Goal: Navigation & Orientation: Find specific page/section

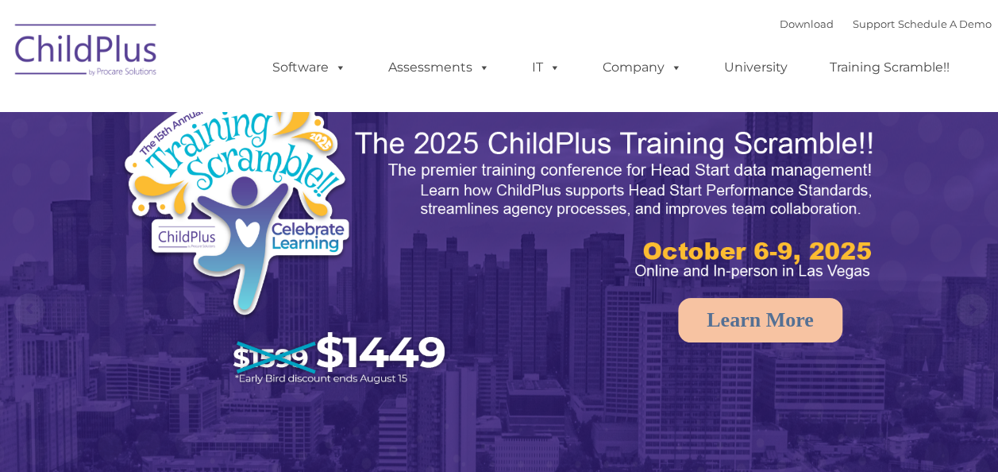
select select "MEDIUM"
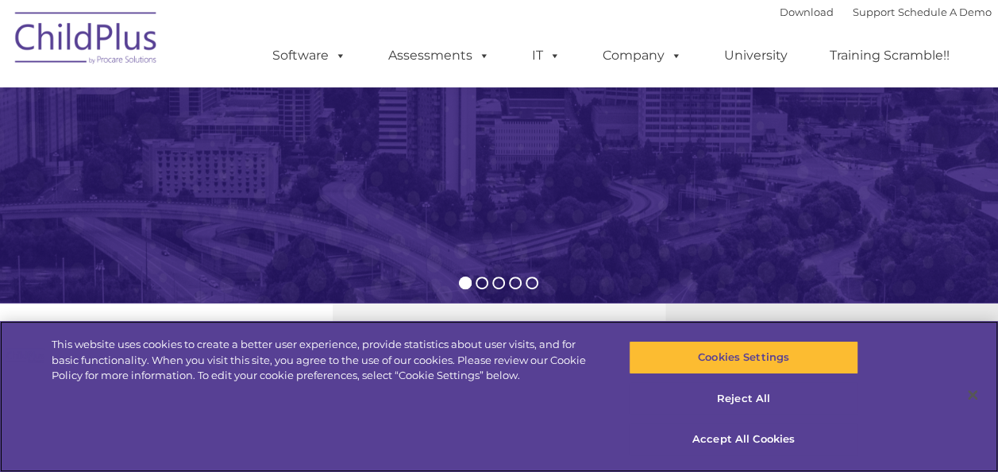
scroll to position [325, 0]
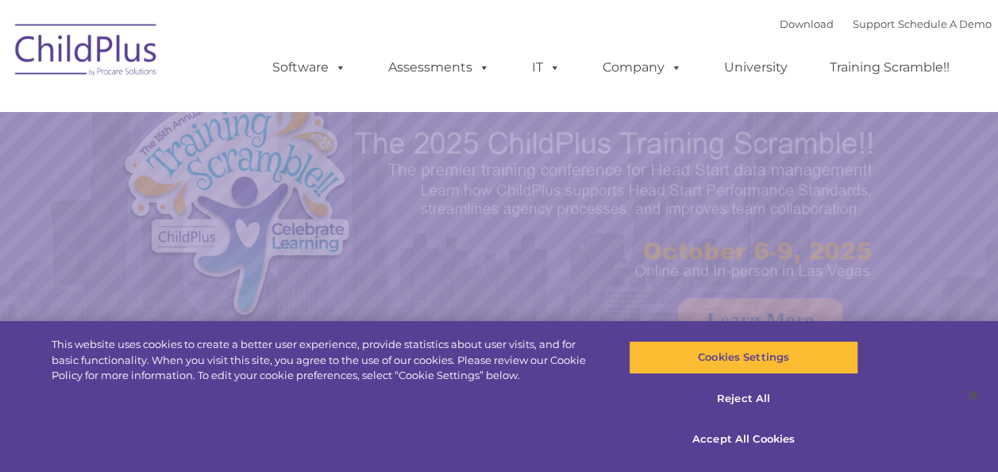
select select "MEDIUM"
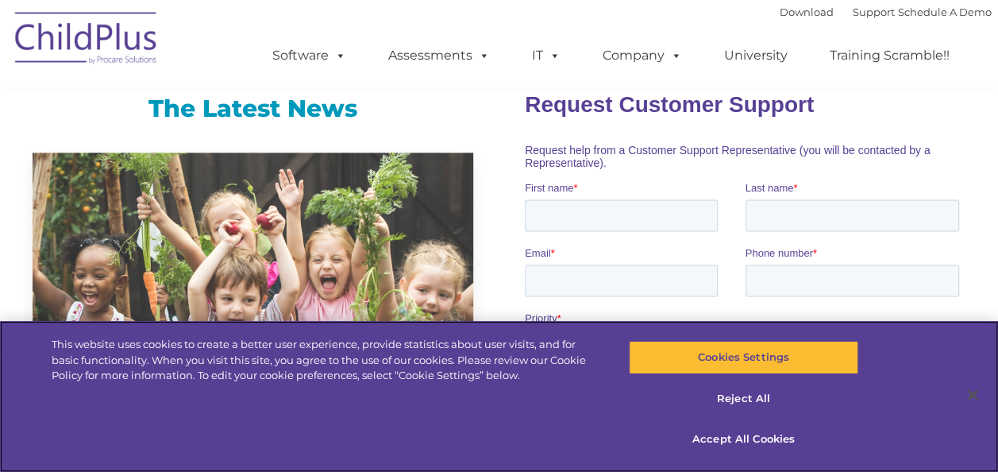
scroll to position [995, 0]
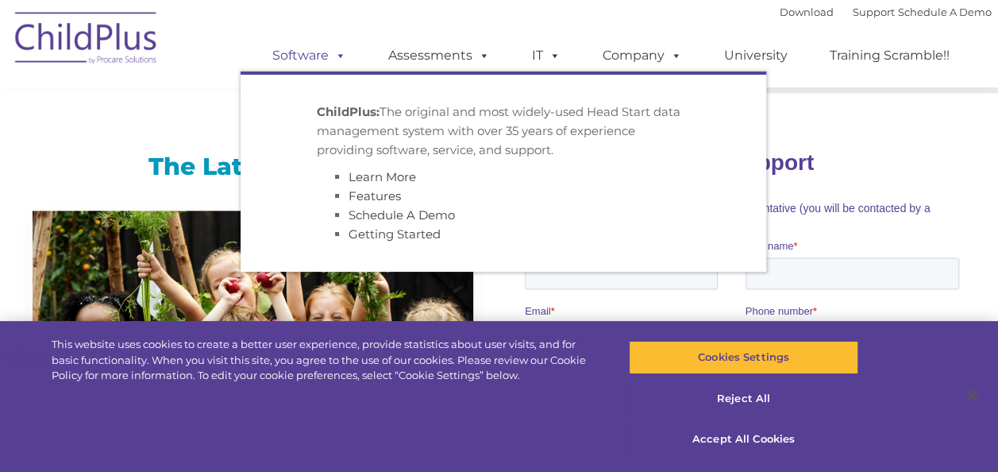
click at [338, 51] on span at bounding box center [337, 55] width 17 height 15
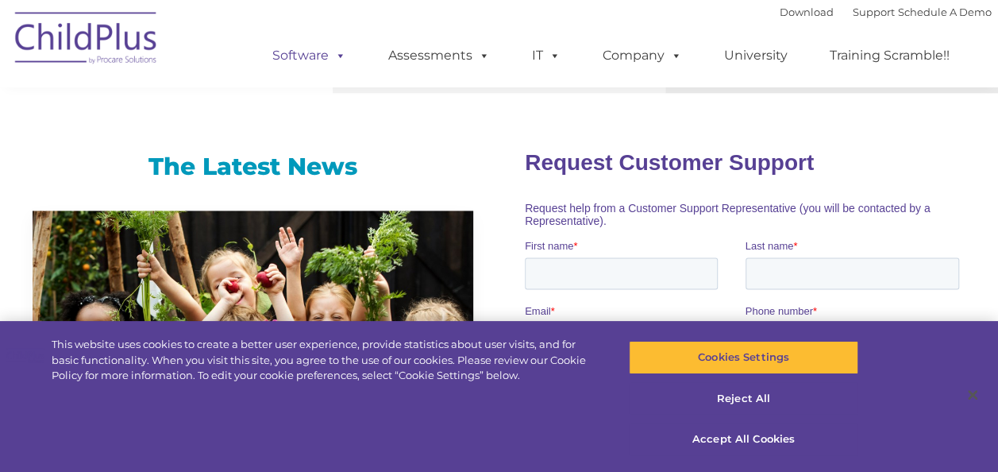
click at [305, 57] on link "Software" at bounding box center [310, 56] width 106 height 32
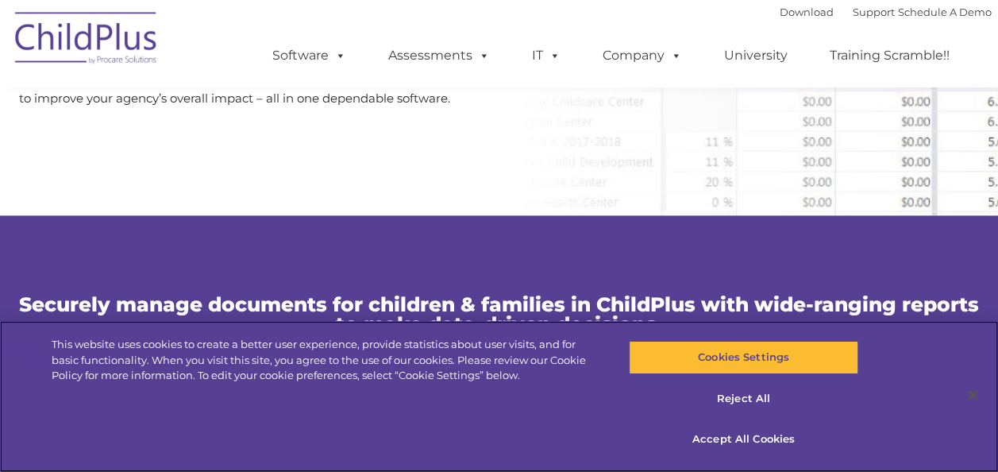
scroll to position [972, 0]
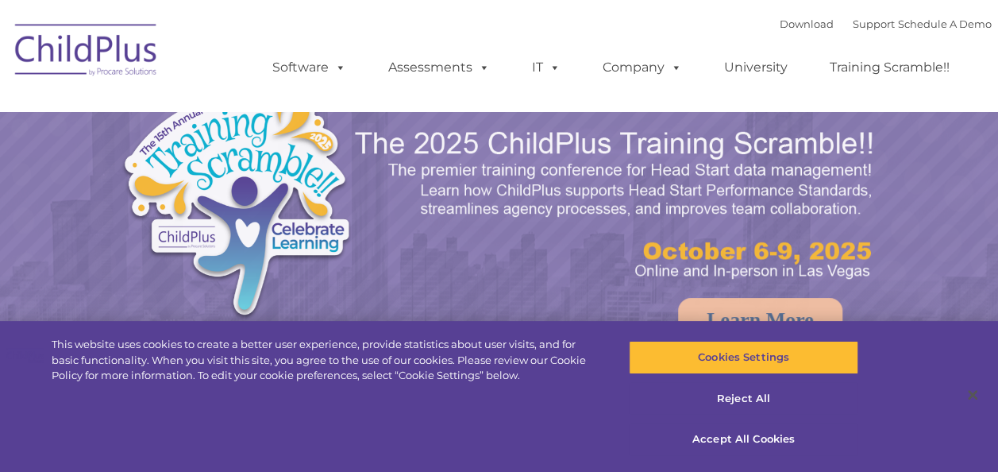
select select "MEDIUM"
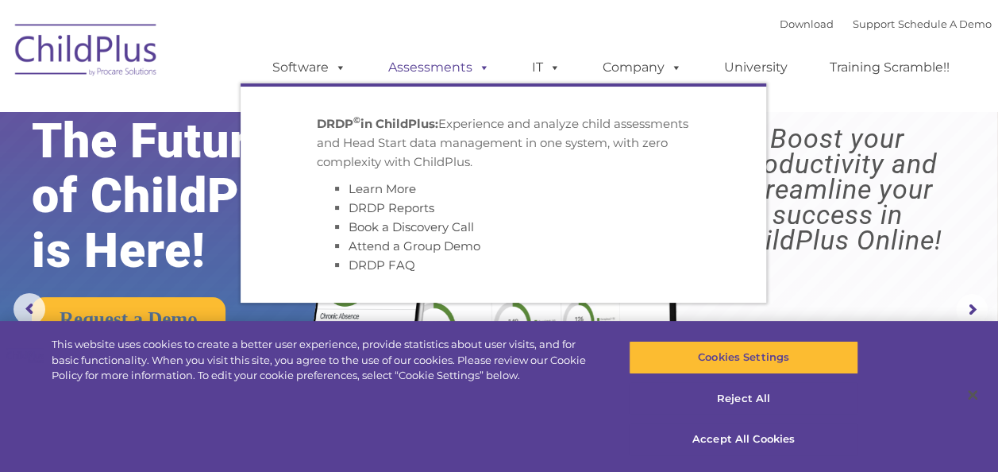
click at [485, 66] on span at bounding box center [481, 67] width 17 height 15
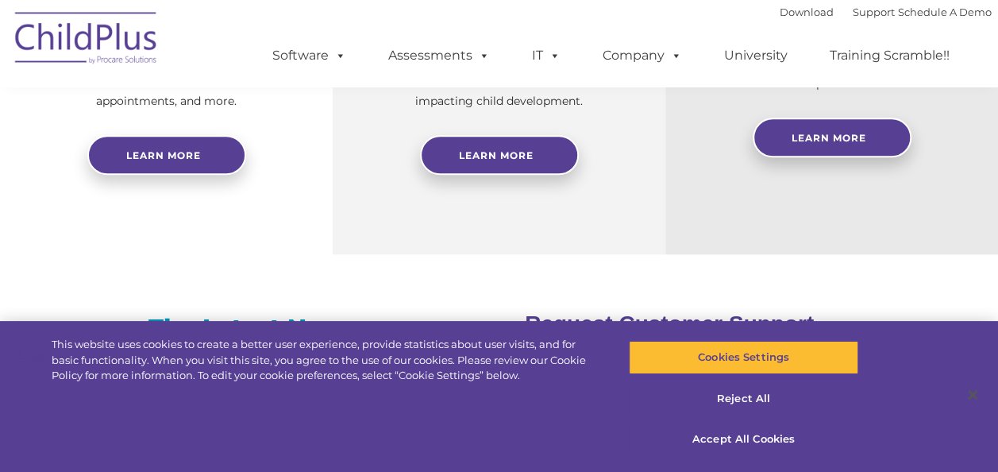
scroll to position [837, 0]
